Goal: Transaction & Acquisition: Purchase product/service

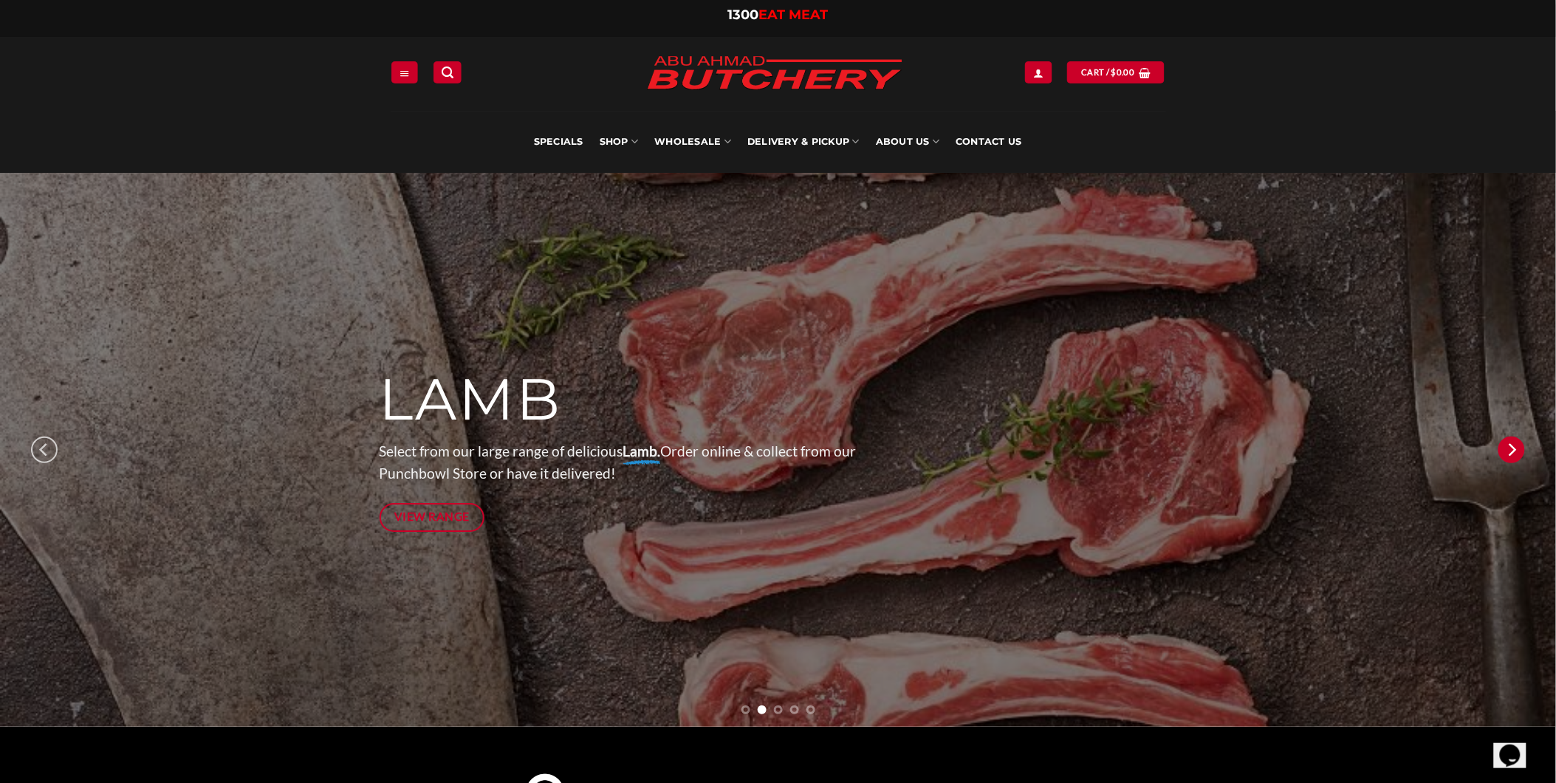
click at [1512, 455] on icon "Next" at bounding box center [1511, 449] width 27 height 27
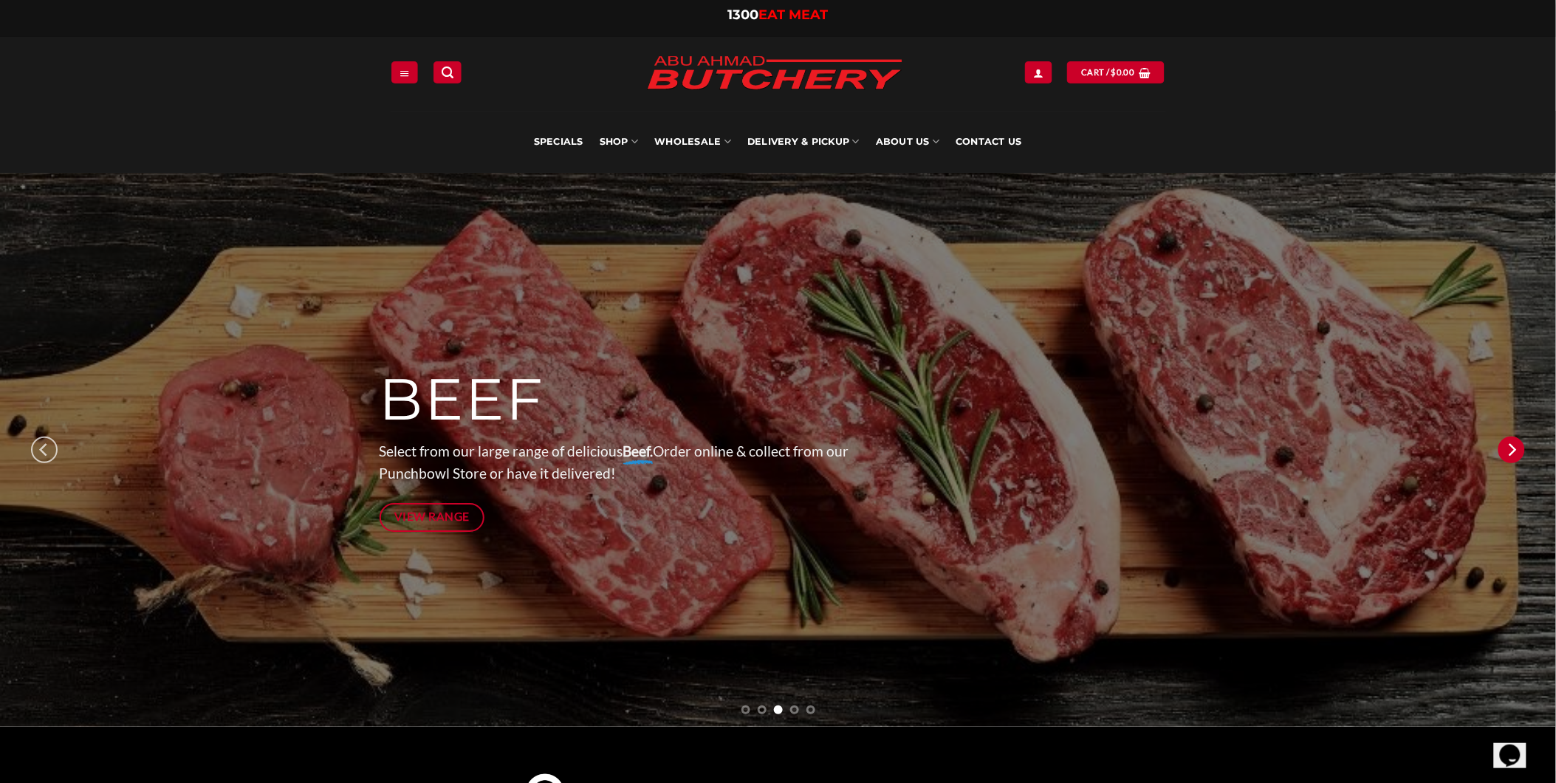
click at [1512, 455] on icon "Next" at bounding box center [1511, 449] width 27 height 27
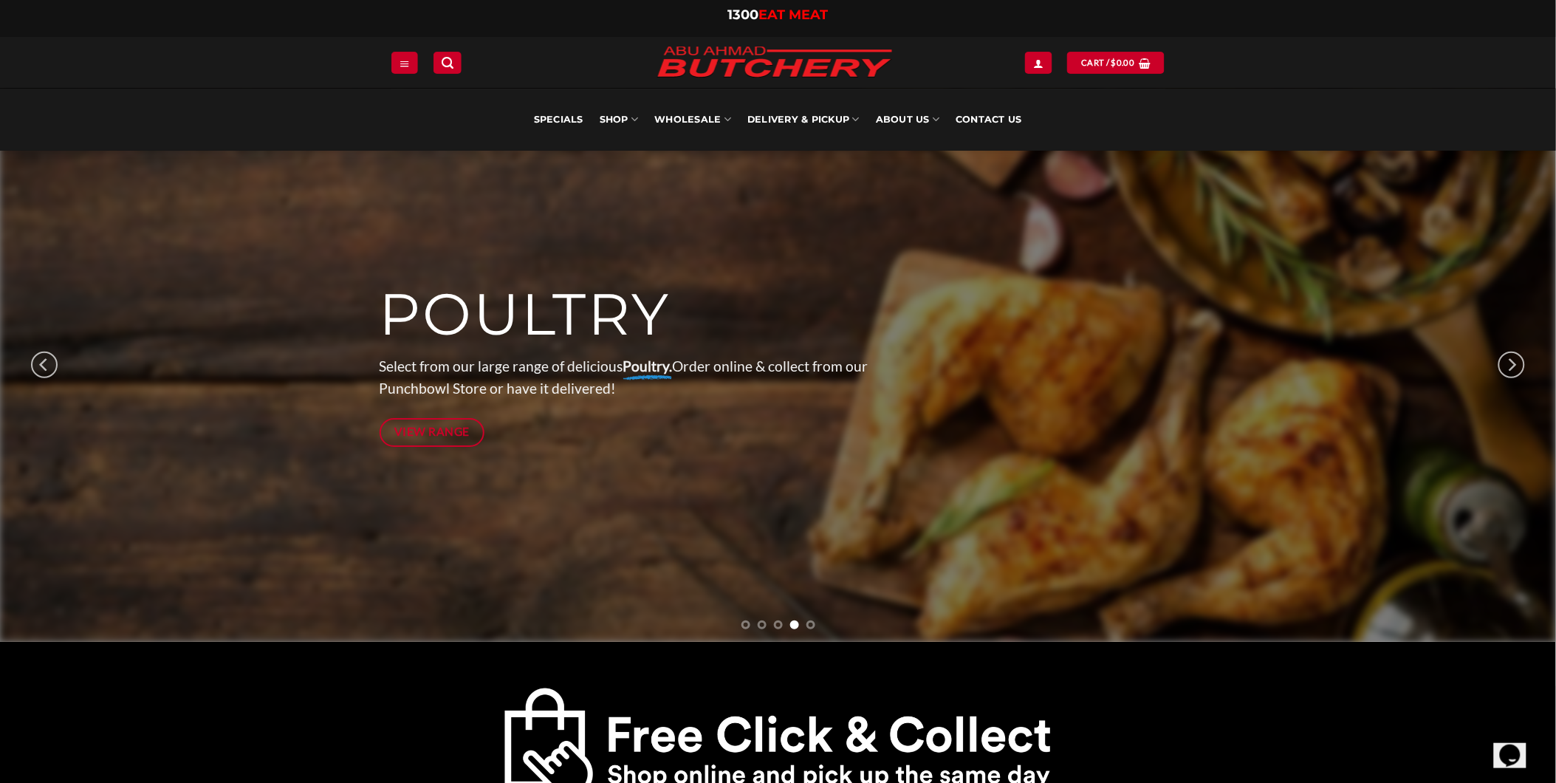
scroll to position [82, 0]
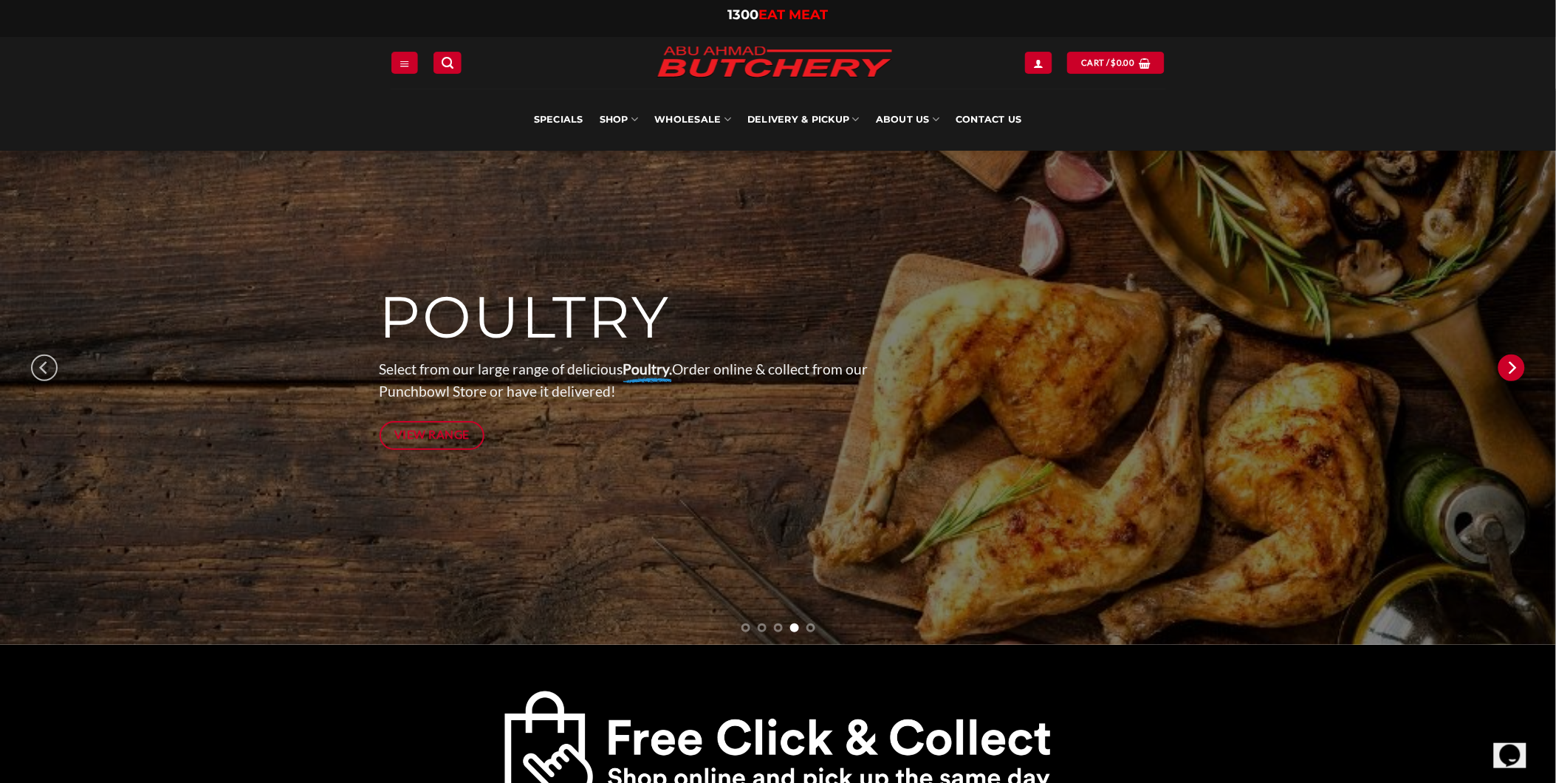
click at [1517, 369] on icon "Next" at bounding box center [1511, 367] width 27 height 27
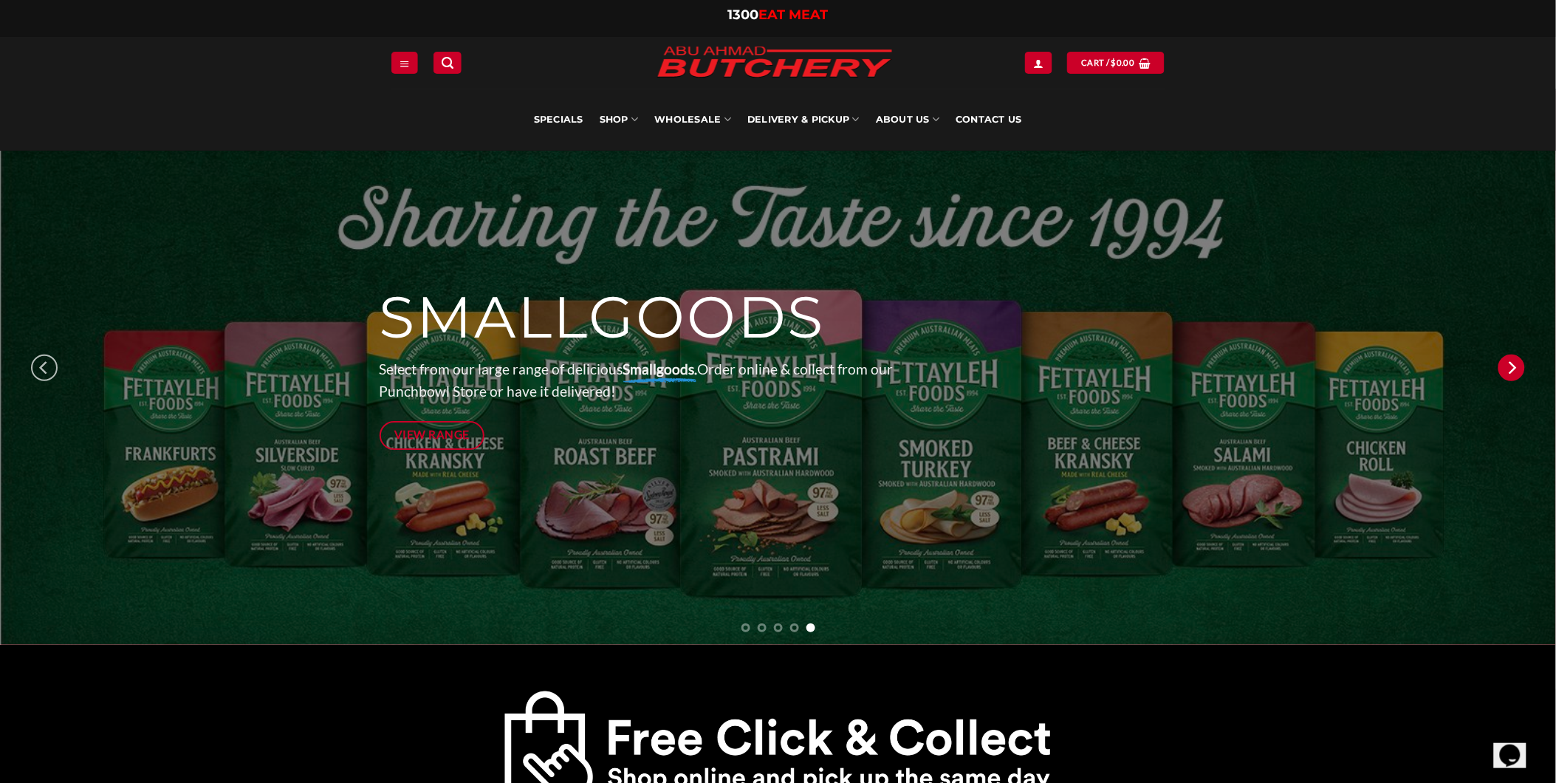
click at [1517, 369] on icon "Next" at bounding box center [1511, 367] width 27 height 27
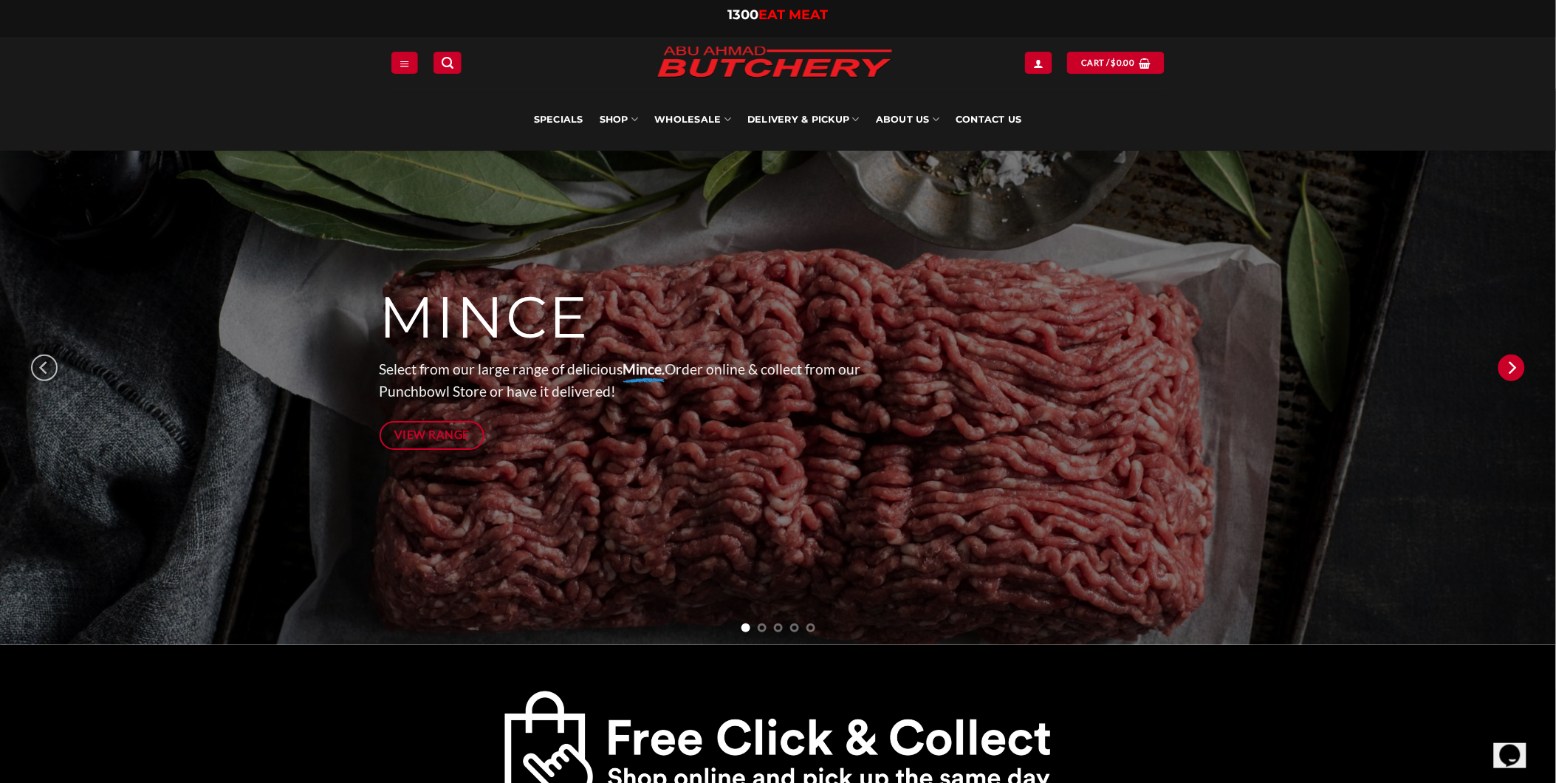
click at [1517, 369] on icon "Next" at bounding box center [1511, 367] width 27 height 27
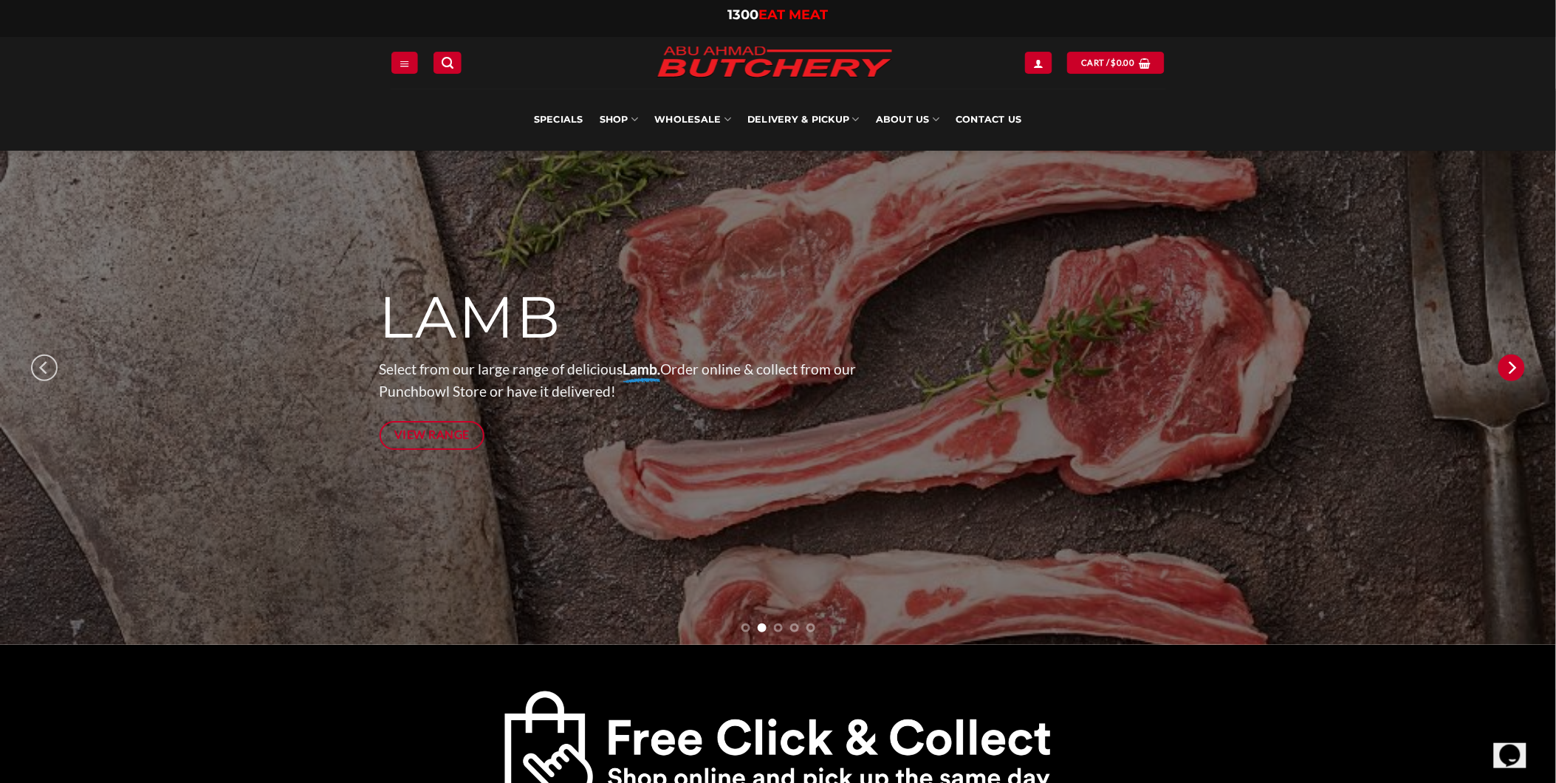
click at [1517, 369] on icon "Next" at bounding box center [1511, 367] width 27 height 27
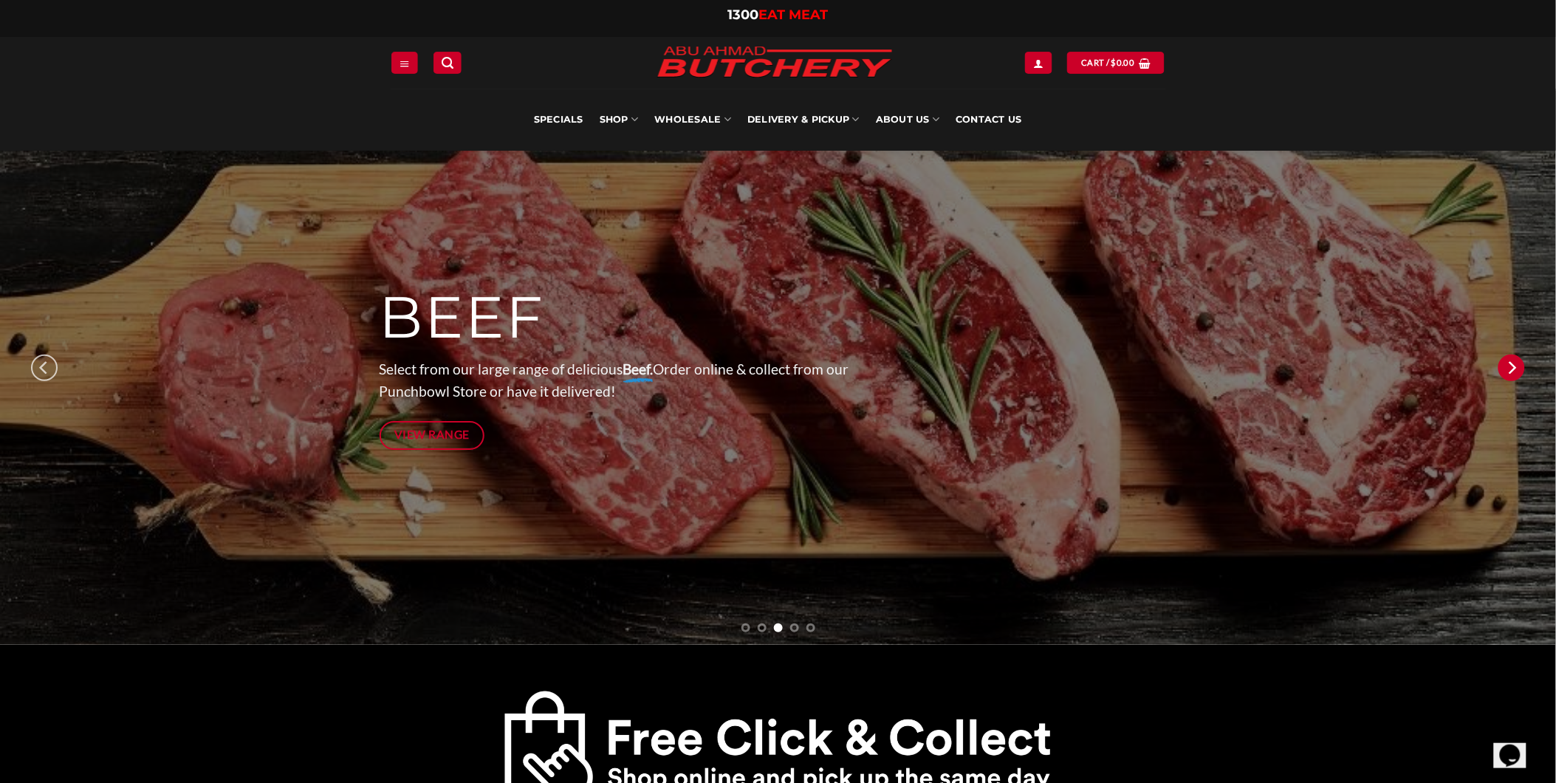
click at [1517, 369] on icon "Next" at bounding box center [1511, 367] width 27 height 27
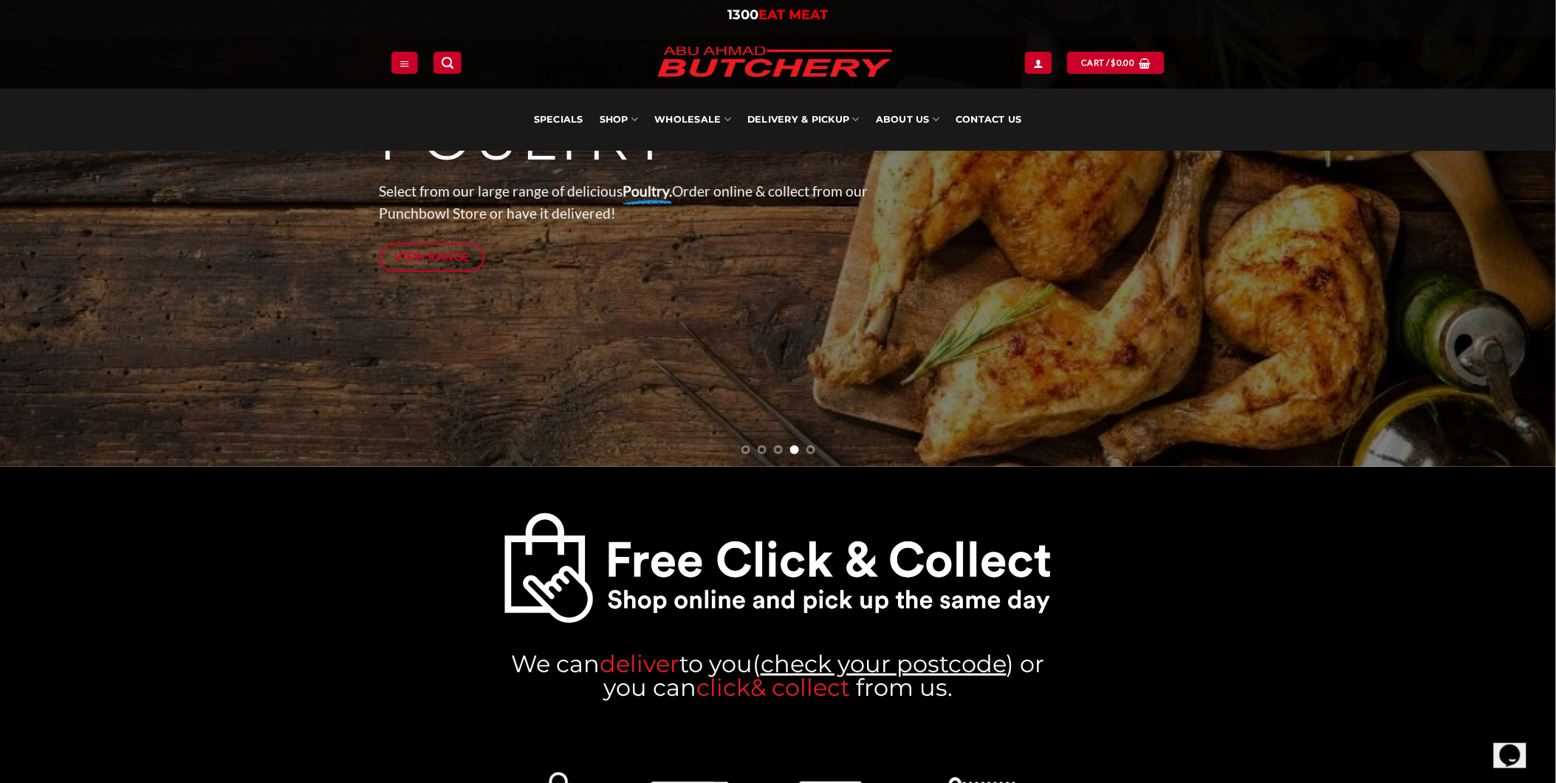
scroll to position [0, 0]
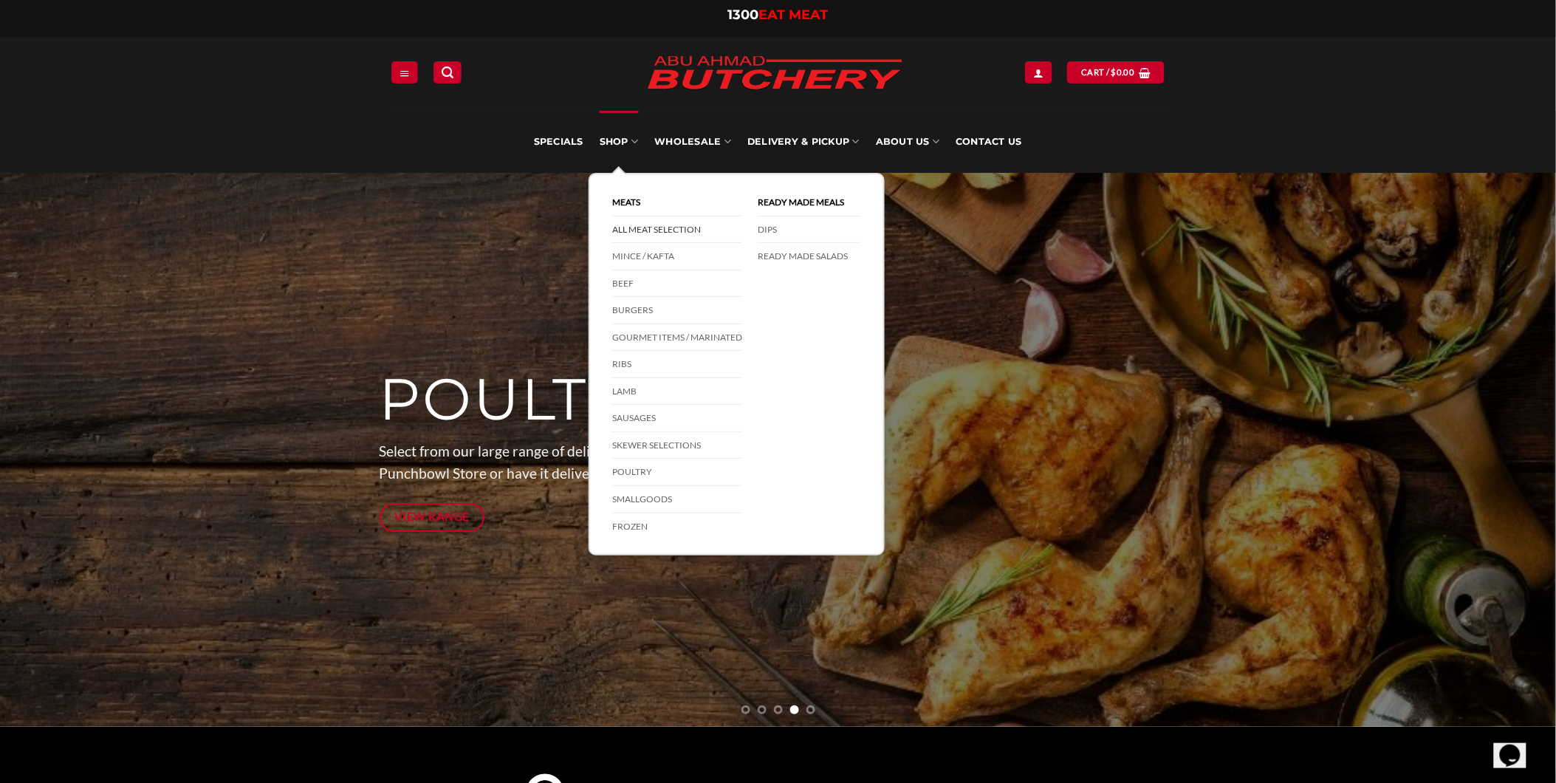
click at [660, 225] on link "All Meat Selection" at bounding box center [677, 229] width 130 height 27
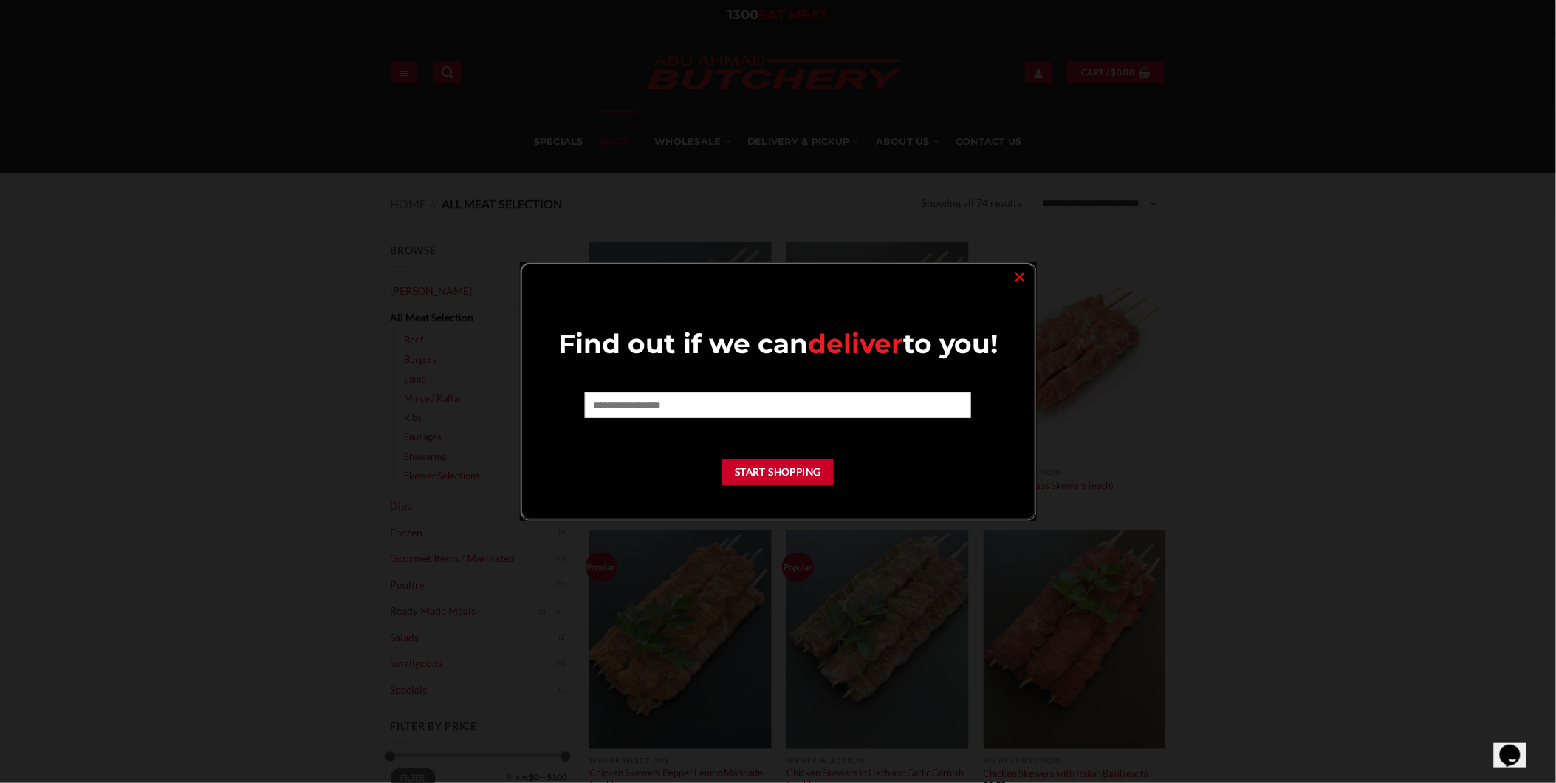
drag, startPoint x: 1021, startPoint y: 275, endPoint x: 785, endPoint y: 391, distance: 262.9
click at [1020, 274] on link "×" at bounding box center [1020, 276] width 21 height 20
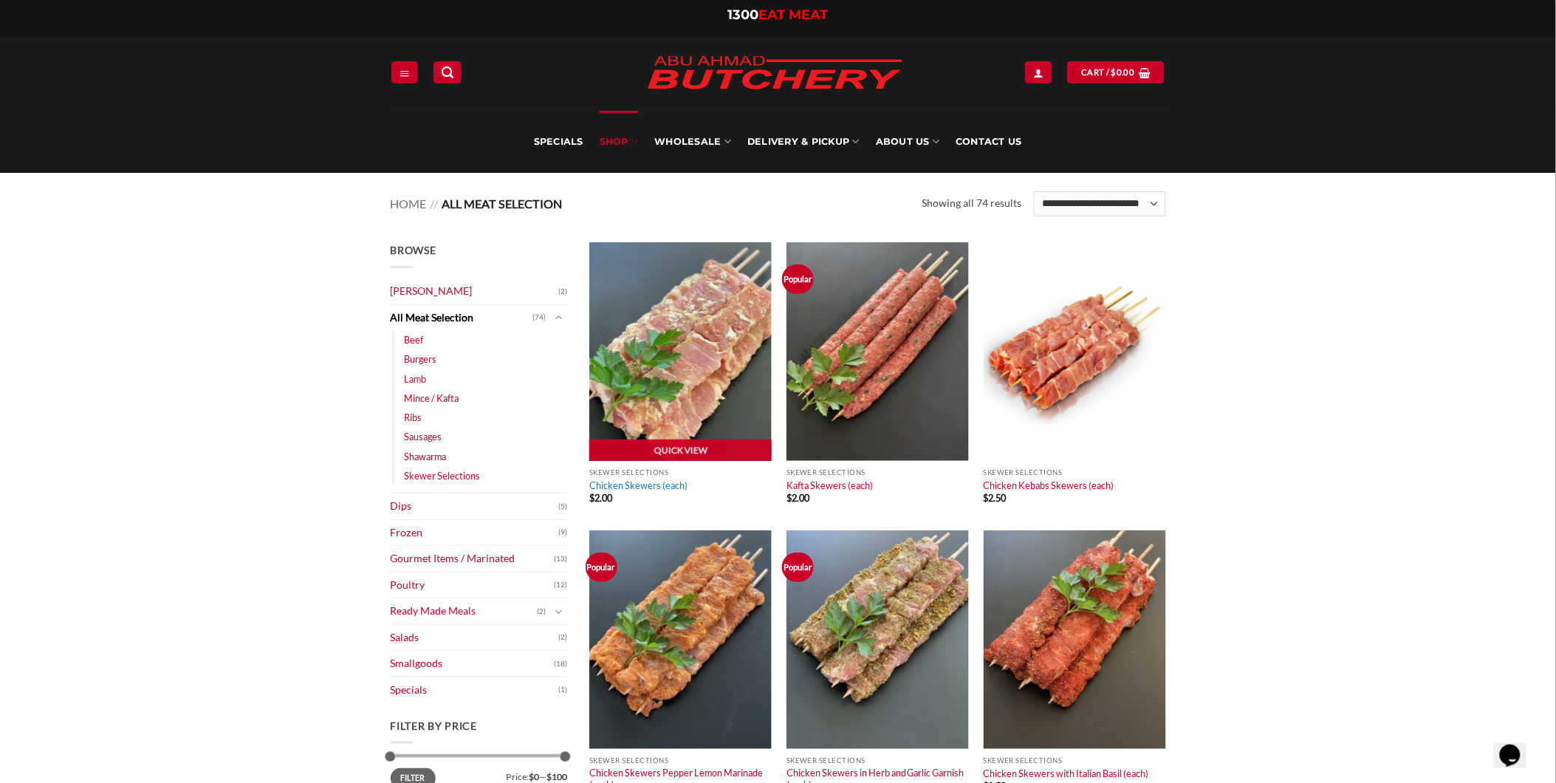
click at [631, 486] on link "Chicken Skewers (each)" at bounding box center [638, 485] width 98 height 12
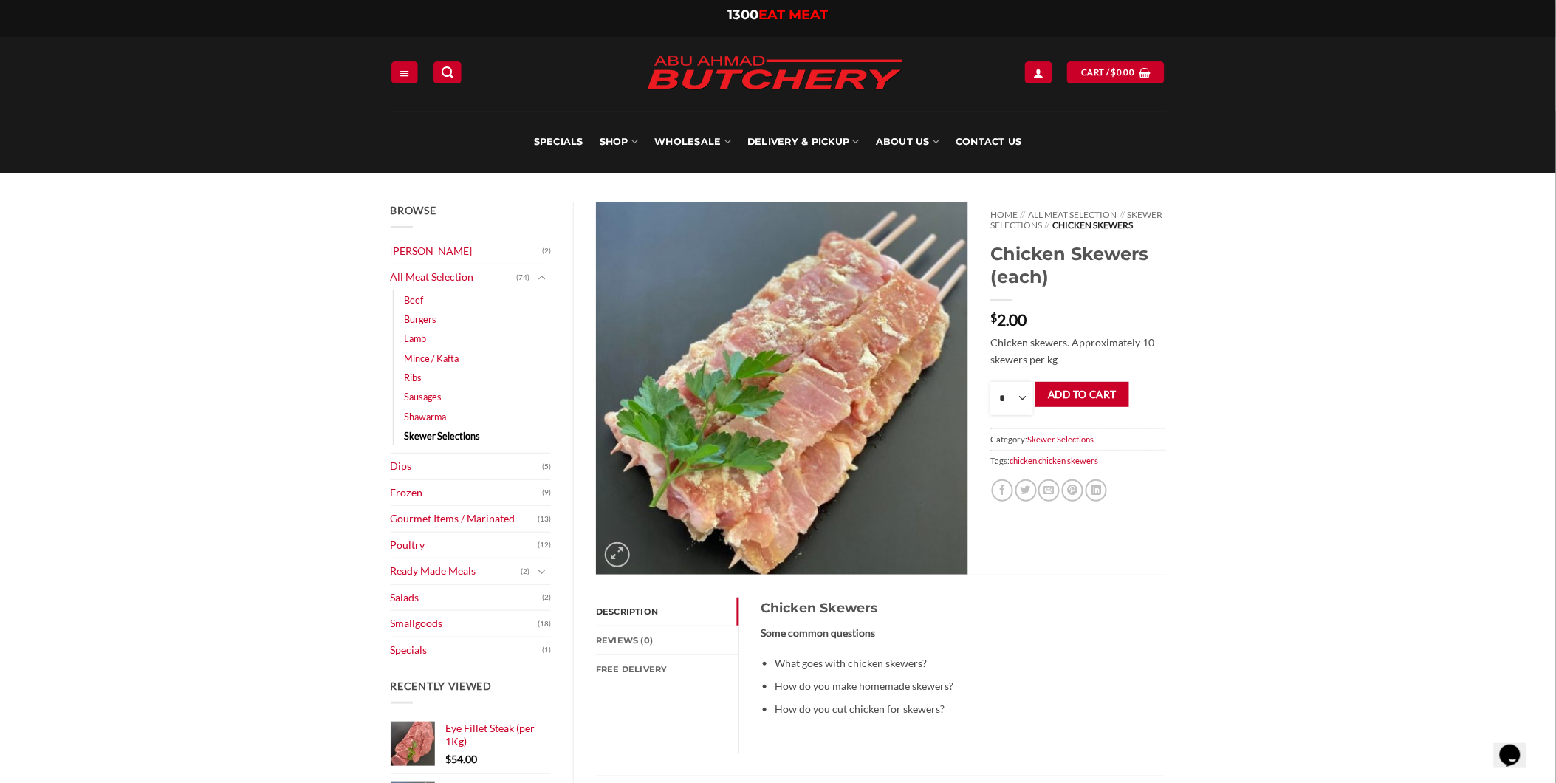
click at [1013, 400] on select "* * * * * * * * * ** ** ** ** ** ** ** ** ** ** ** ** ** ** ** ** ** ** ** ** *…" at bounding box center [1011, 398] width 43 height 33
select select "**"
click at [990, 391] on select "* * * * * * * * * ** ** ** ** ** ** ** ** ** ** ** ** ** ** ** ** ** ** ** ** *…" at bounding box center [1011, 398] width 43 height 33
click at [1089, 408] on button "Add to cart" at bounding box center [1082, 395] width 94 height 26
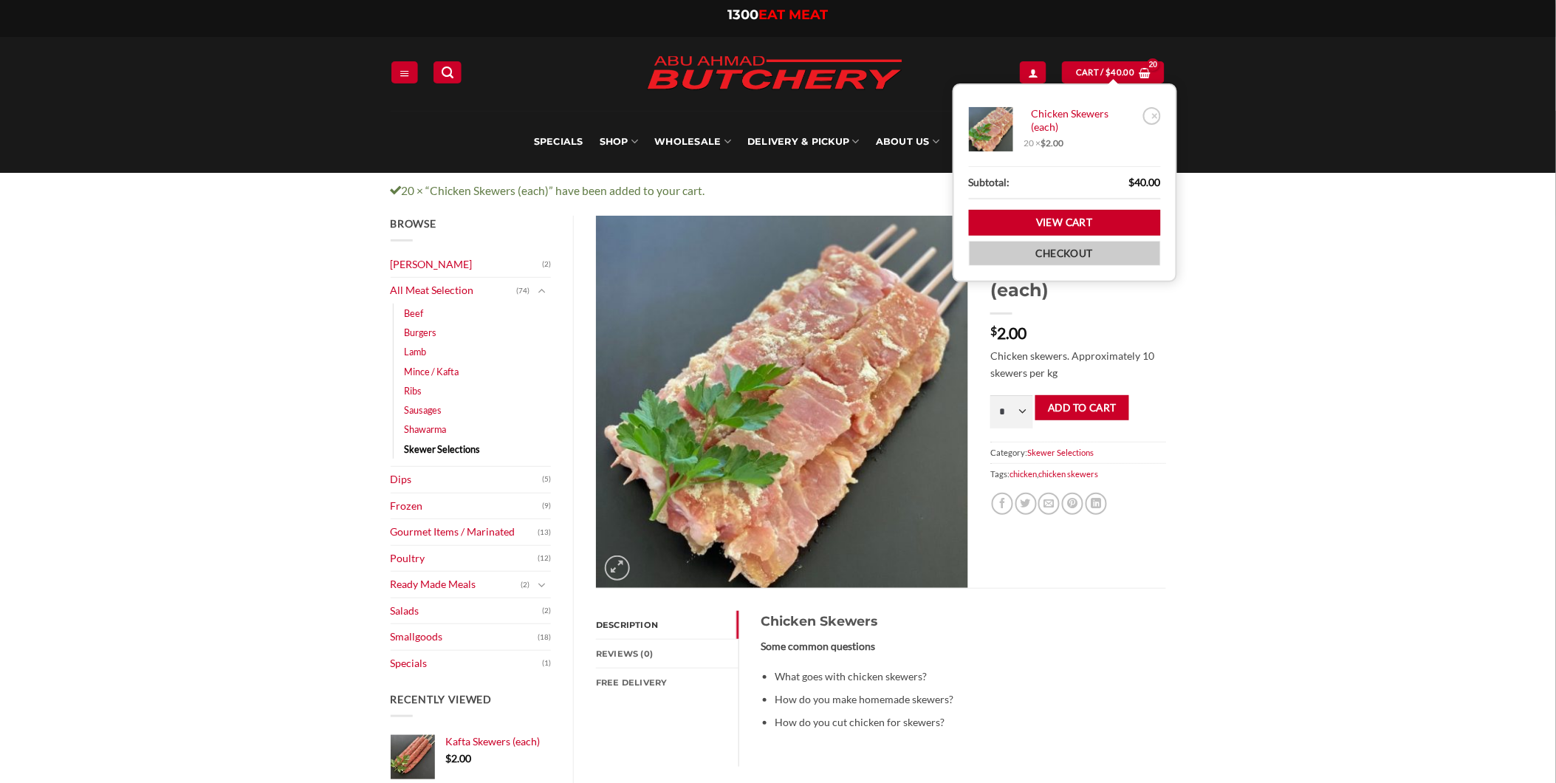
click at [1086, 246] on link "Checkout" at bounding box center [1065, 254] width 192 height 26
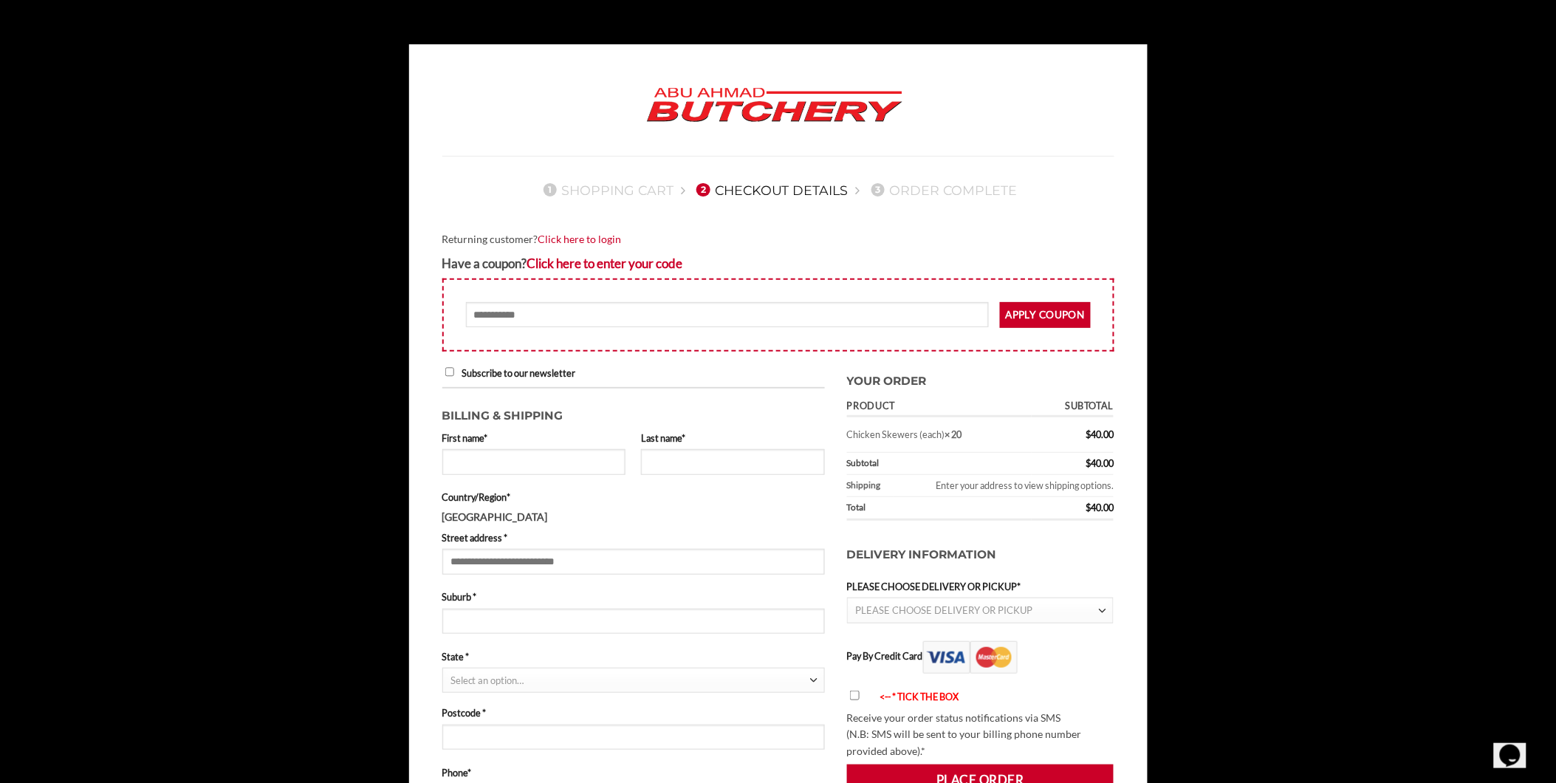
click at [739, 92] on img at bounding box center [774, 106] width 281 height 56
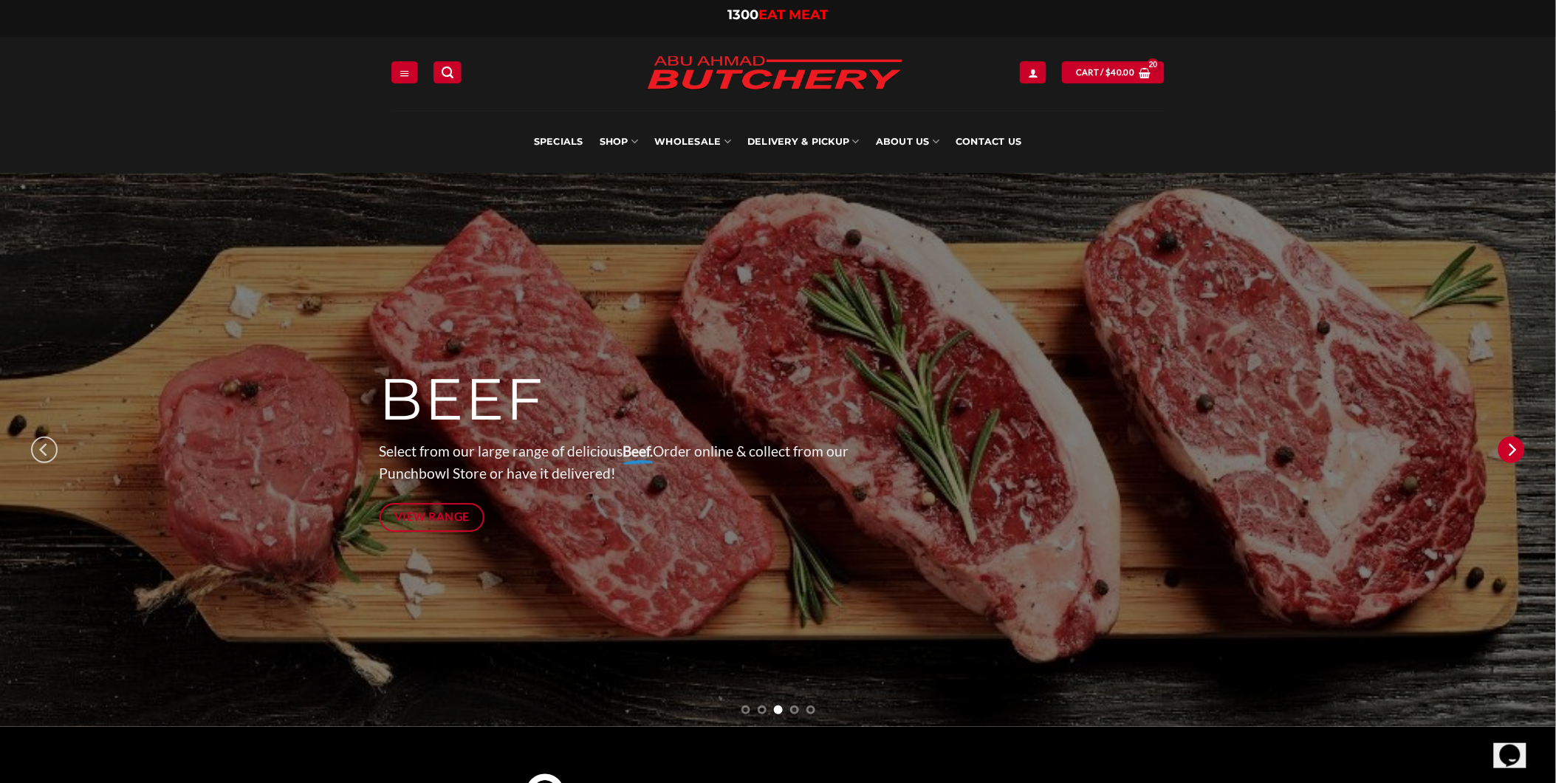
click at [1514, 449] on icon "Next" at bounding box center [1511, 449] width 27 height 27
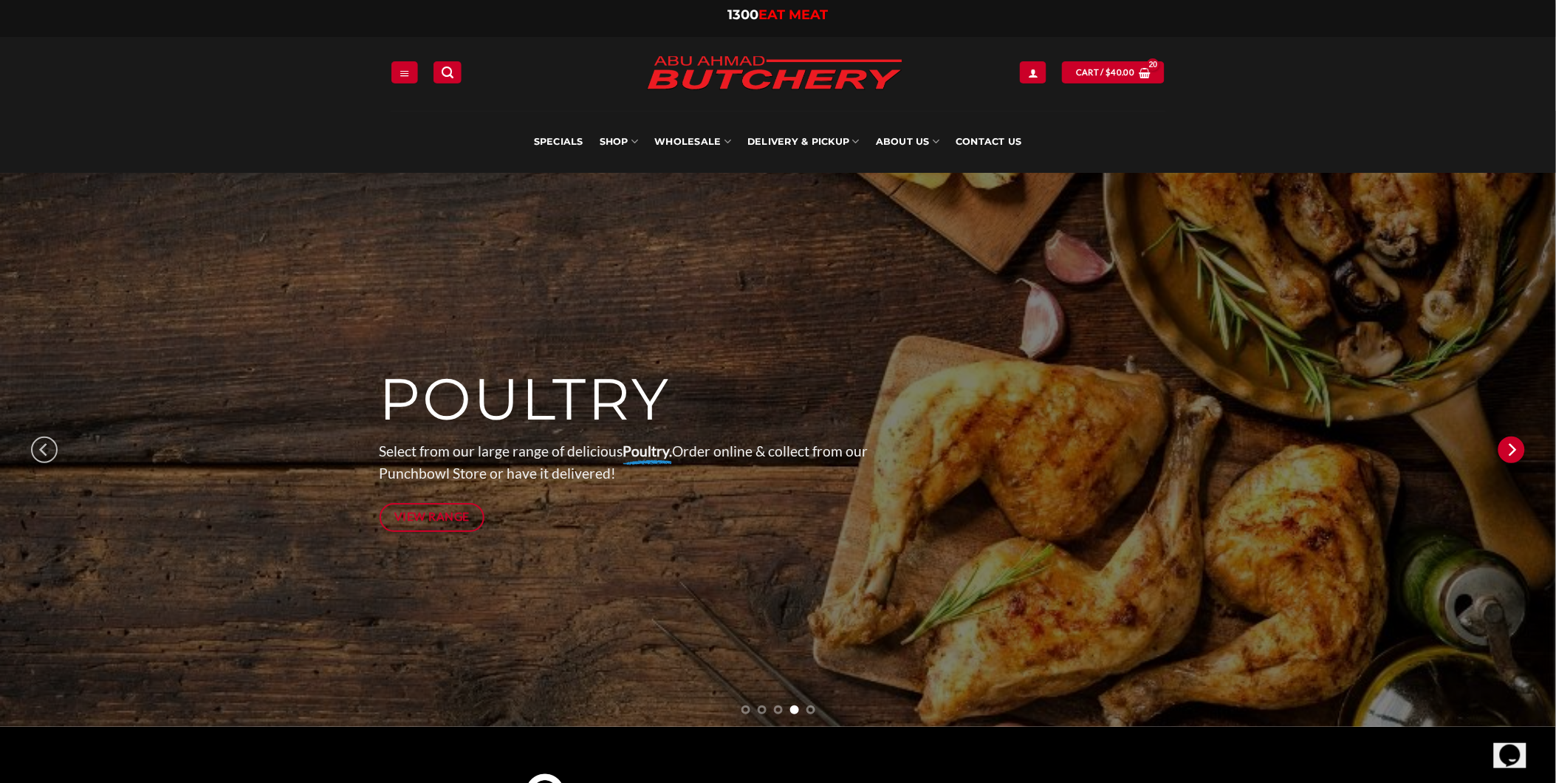
click at [1514, 449] on icon "Next" at bounding box center [1511, 449] width 27 height 27
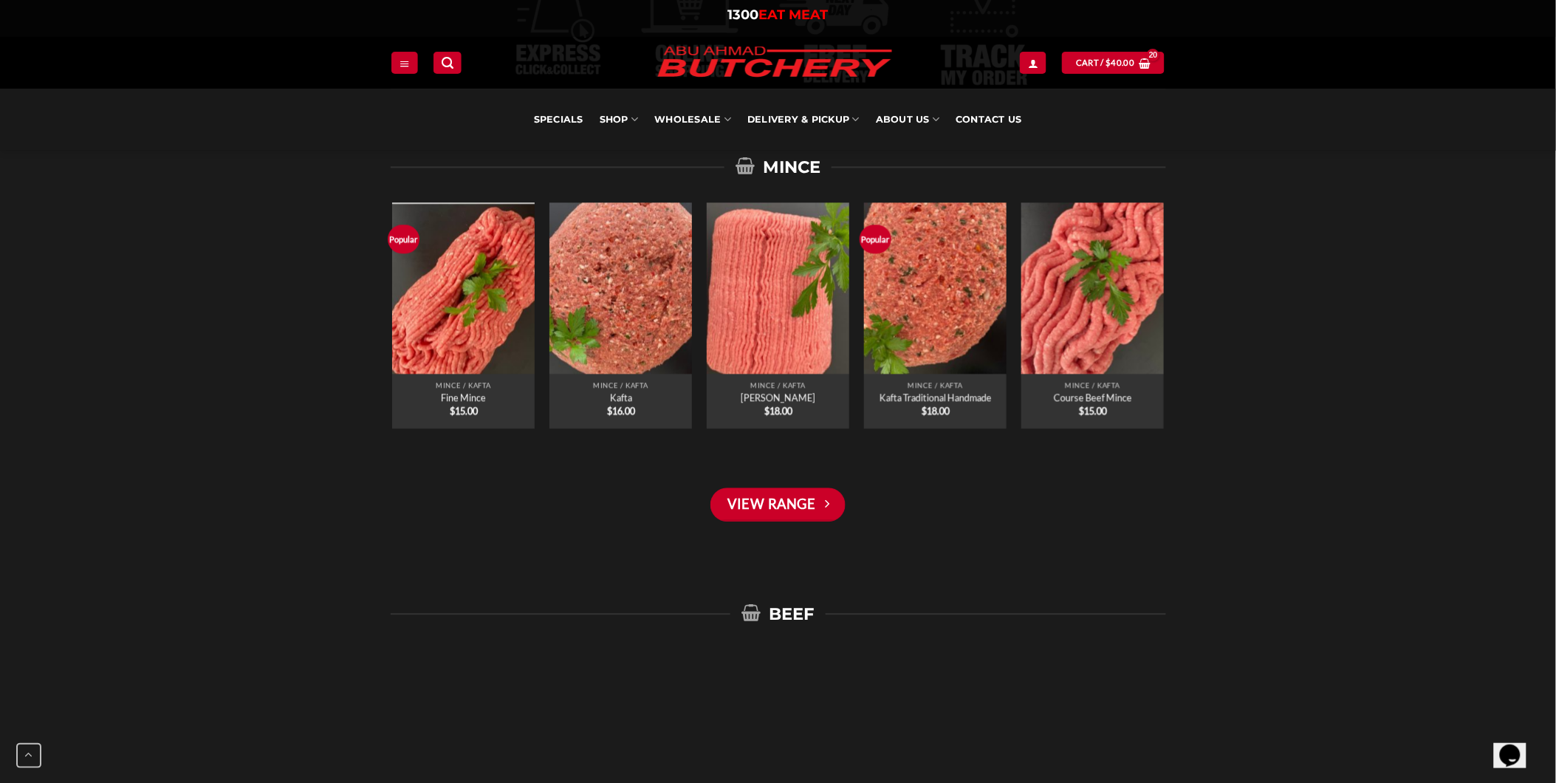
scroll to position [1066, 0]
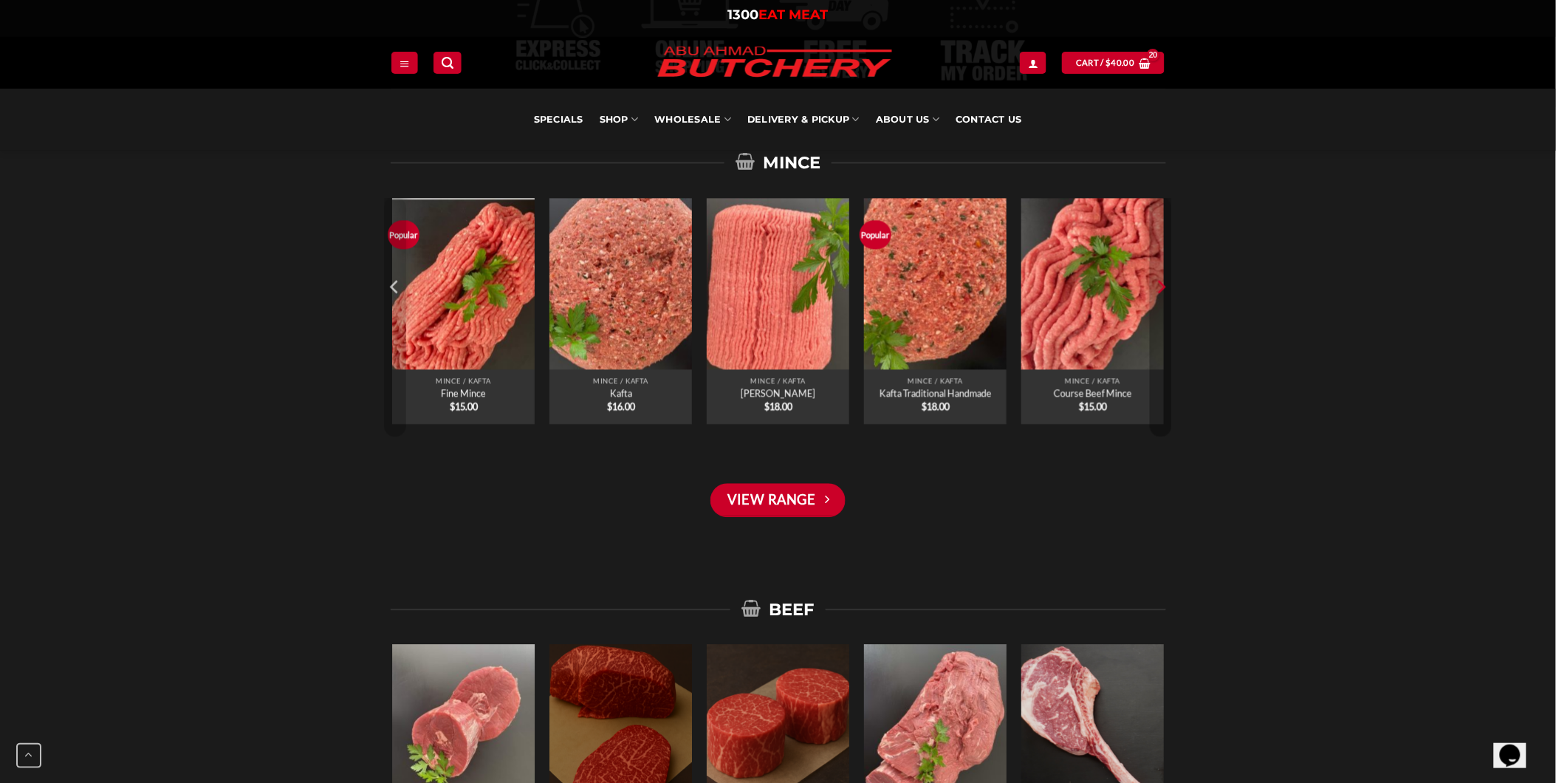
click at [1158, 289] on icon "Next" at bounding box center [1161, 286] width 22 height 22
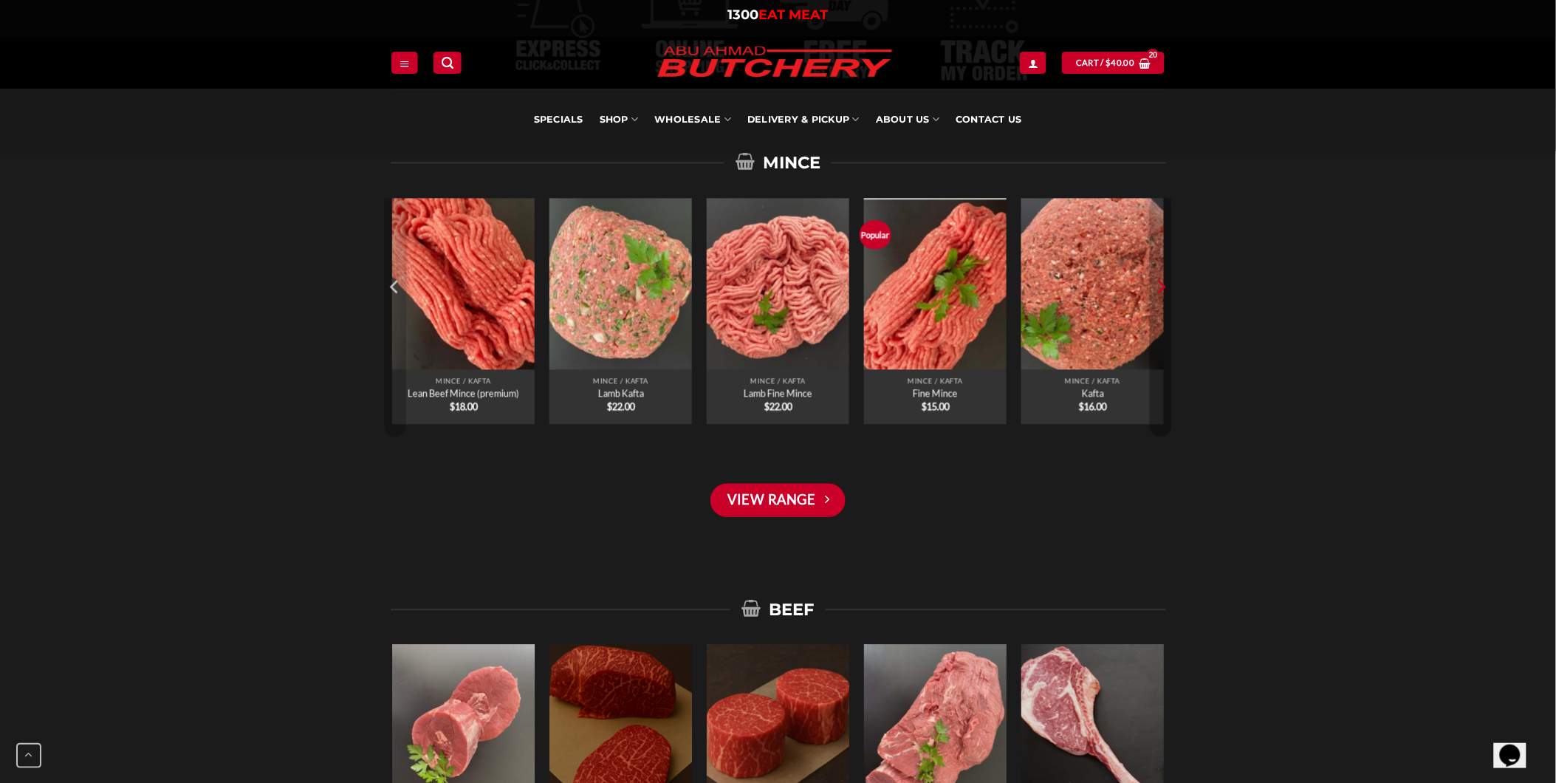
click at [1158, 289] on icon "Next" at bounding box center [1161, 286] width 22 height 22
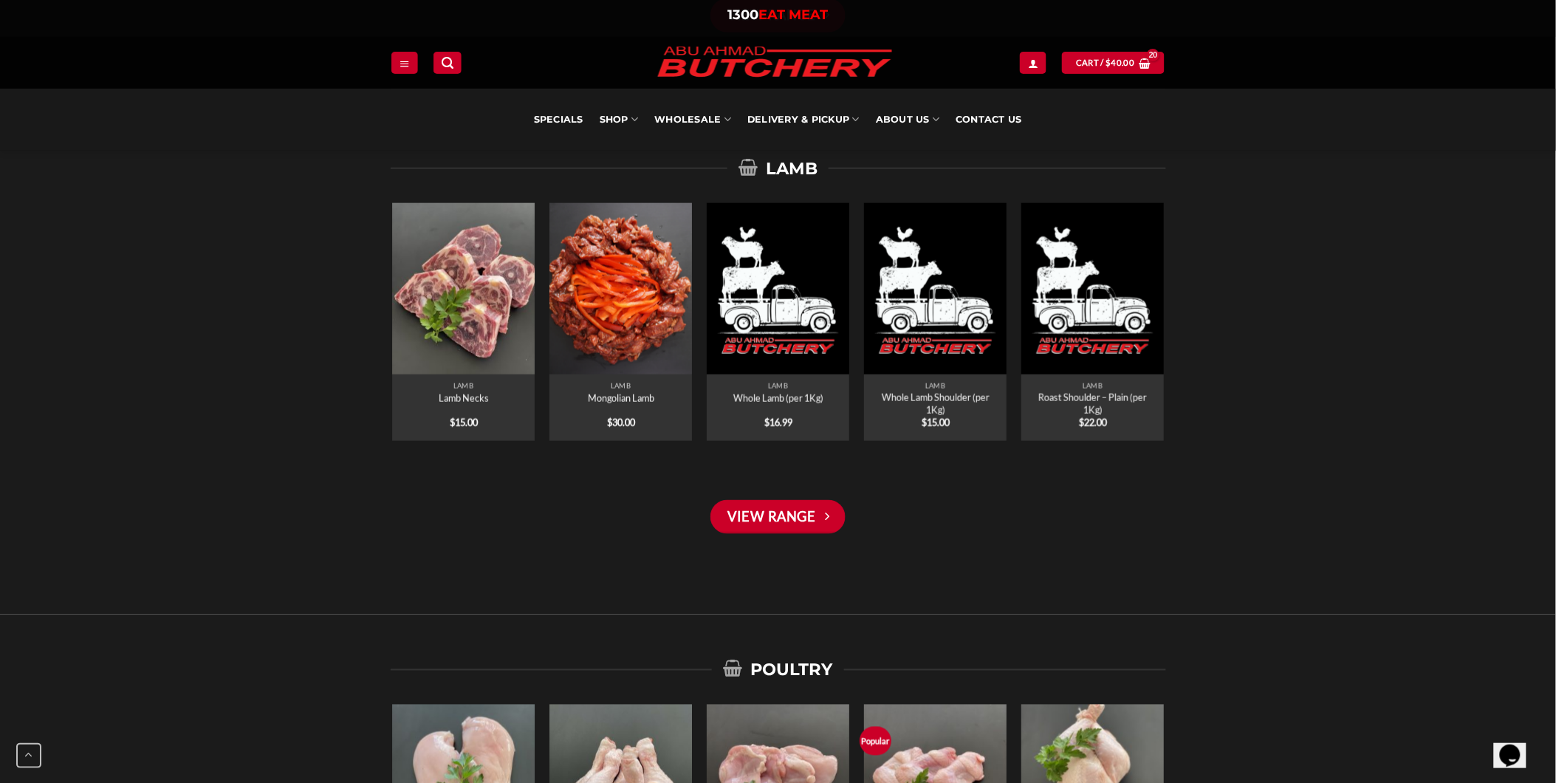
scroll to position [2380, 0]
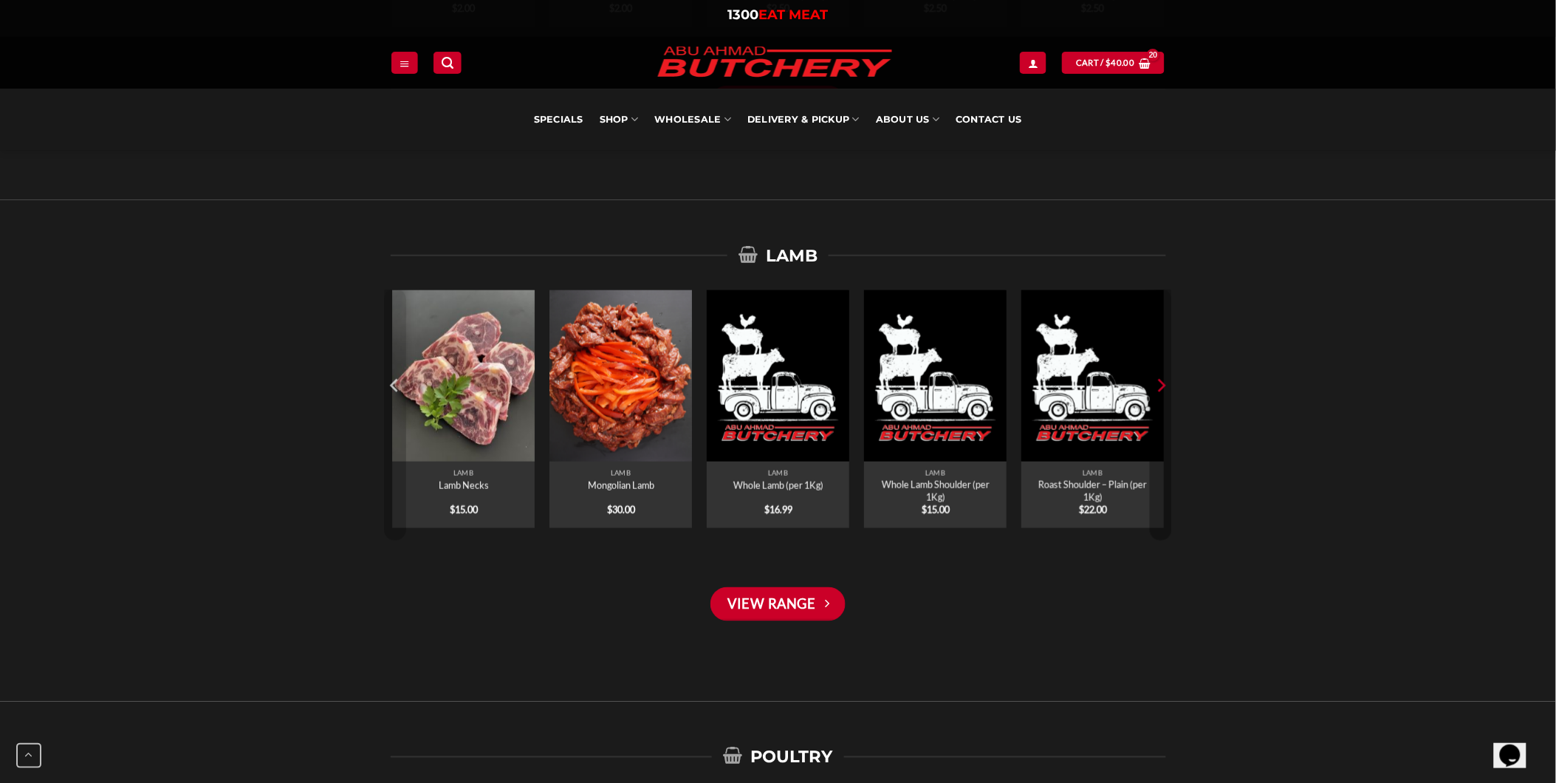
click at [1164, 399] on button "Next" at bounding box center [1161, 415] width 22 height 252
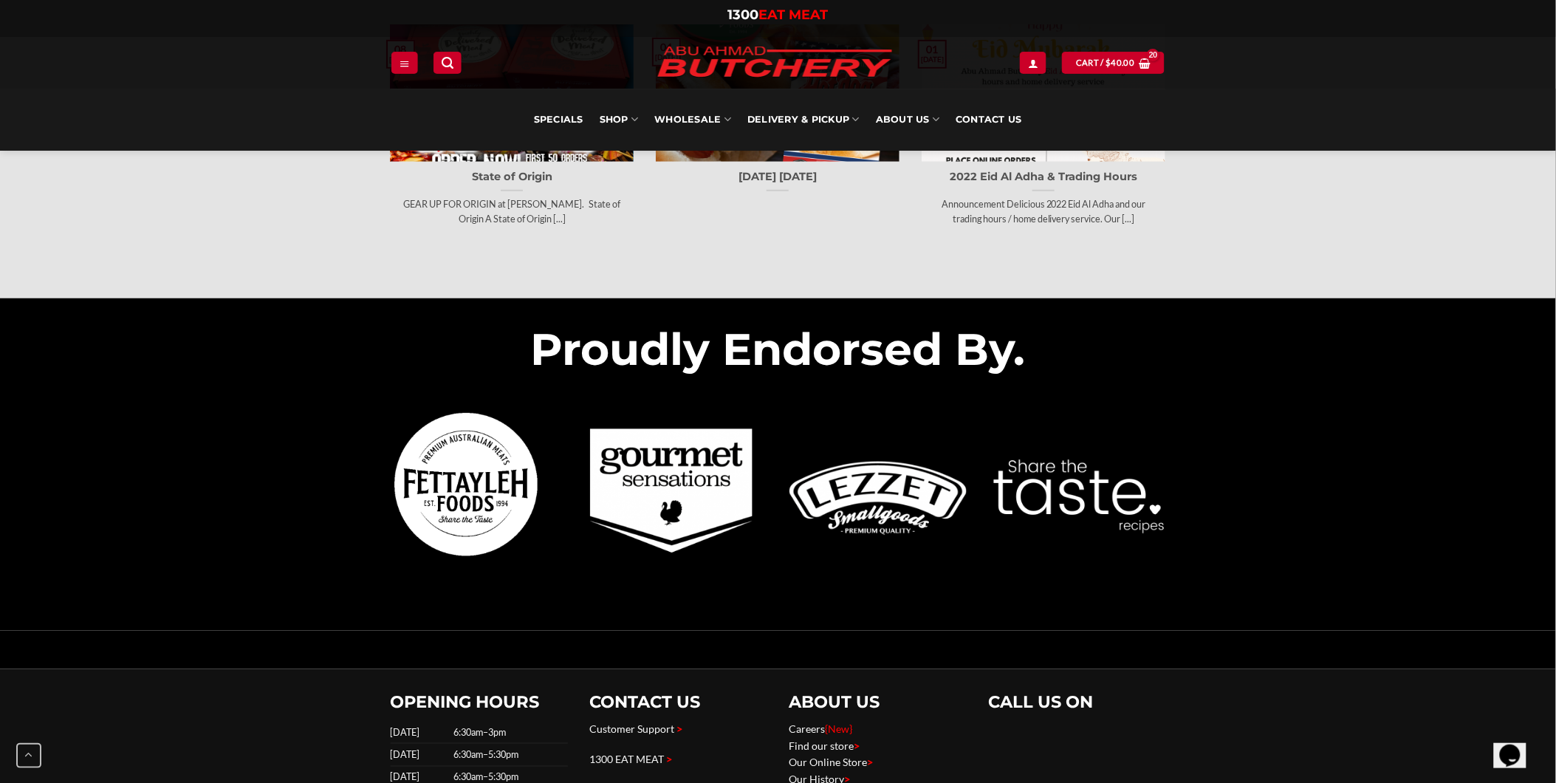
scroll to position [4595, 0]
